Goal: Find specific page/section: Find specific page/section

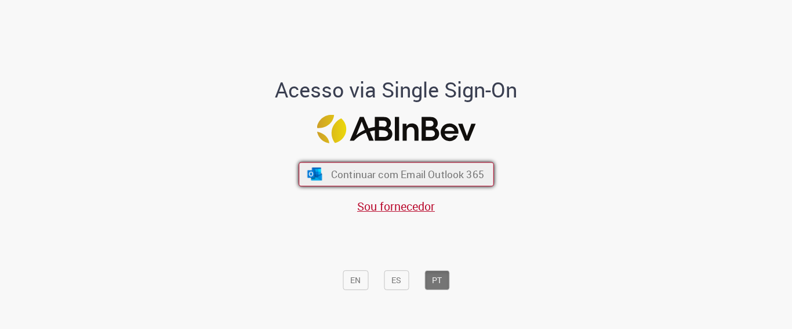
click at [396, 175] on span "Continuar com Email Outlook 365" at bounding box center [406, 174] width 153 height 13
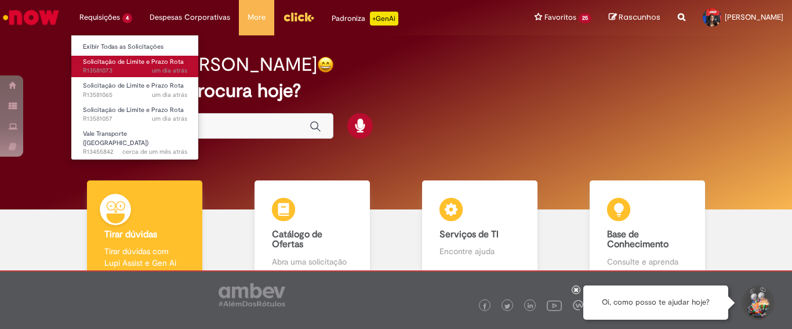
click at [133, 62] on span "Solicitação de Limite e Prazo Rota" at bounding box center [133, 61] width 101 height 9
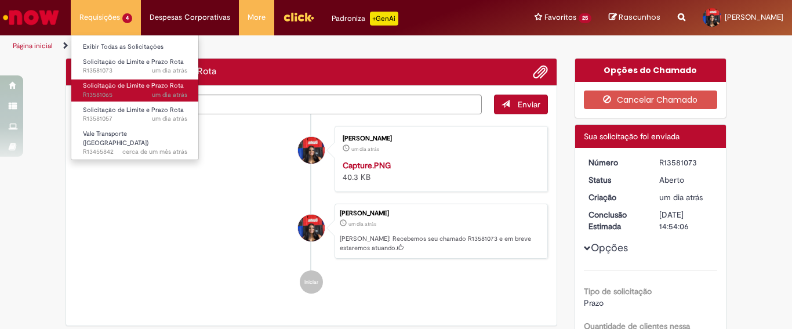
click at [135, 89] on span "Solicitação de Limite e Prazo Rota" at bounding box center [133, 85] width 101 height 9
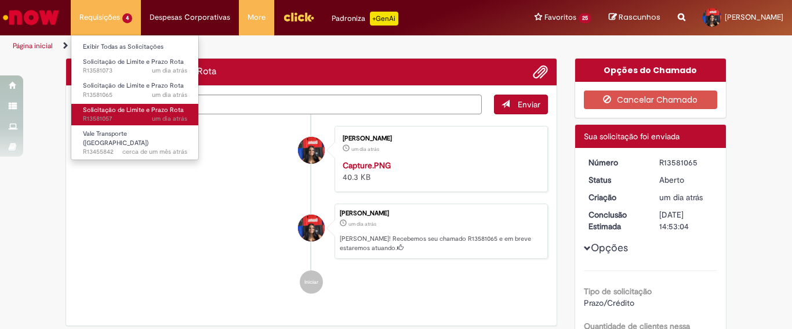
click at [137, 115] on span "um dia atrás um dia atrás R13581057" at bounding box center [135, 118] width 104 height 9
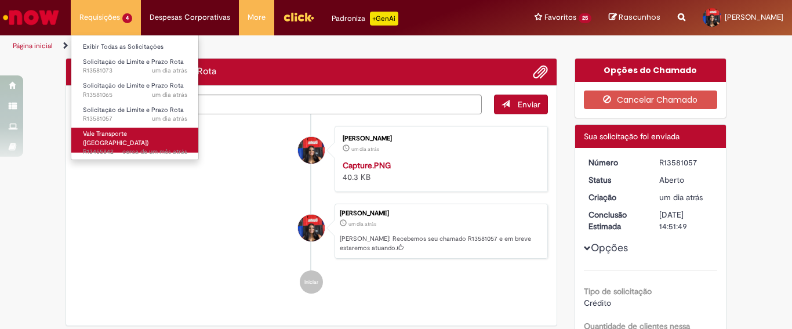
click at [138, 128] on link "Vale Transporte (VT) cerca de um mês atrás cerca de um mês atrás R13455842" at bounding box center [135, 140] width 128 height 25
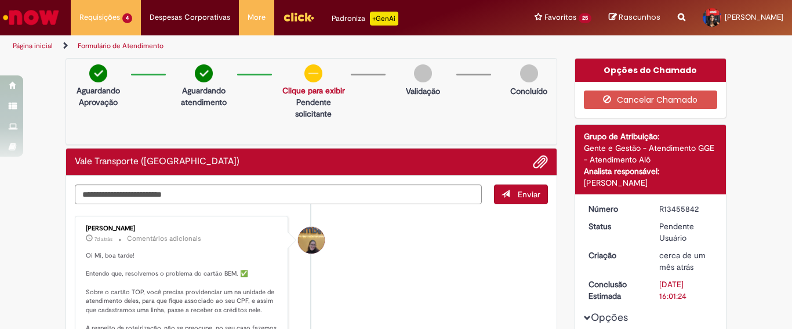
click at [49, 12] on img "Ir para a Homepage" at bounding box center [31, 17] width 60 height 23
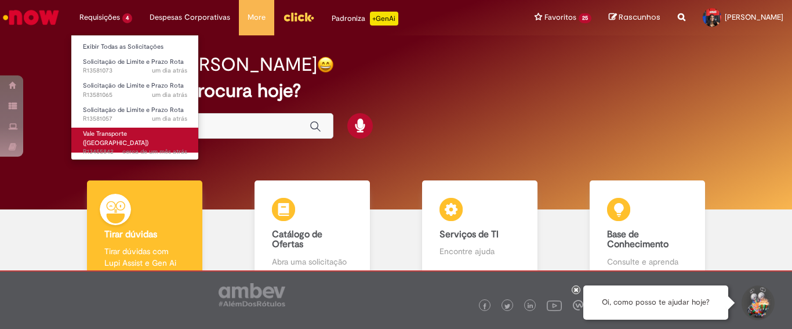
click at [111, 130] on span "Vale Transporte ([GEOGRAPHIC_DATA])" at bounding box center [116, 138] width 66 height 18
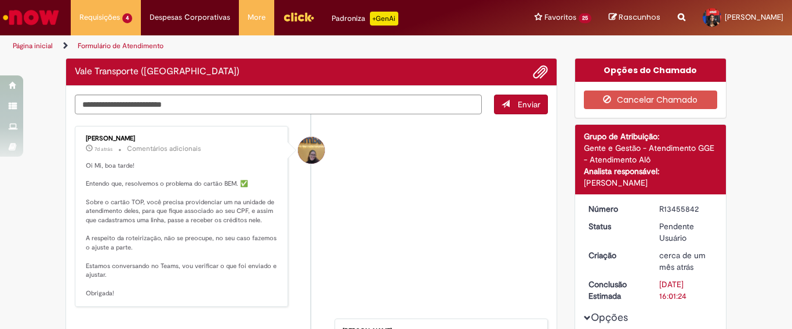
click at [27, 12] on img "Ir para a Homepage" at bounding box center [31, 17] width 60 height 23
